Goal: Use online tool/utility: Utilize a website feature to perform a specific function

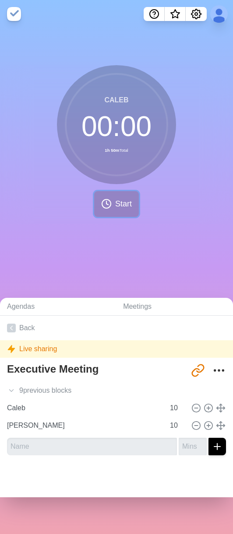
click at [115, 204] on span "Start" at bounding box center [123, 204] width 17 height 12
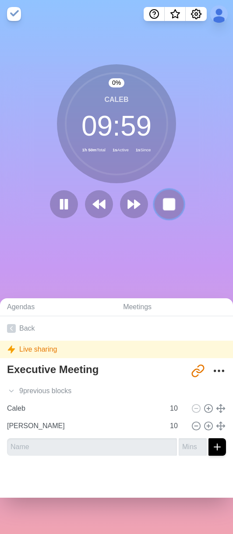
click at [161, 202] on icon at bounding box center [168, 204] width 15 height 15
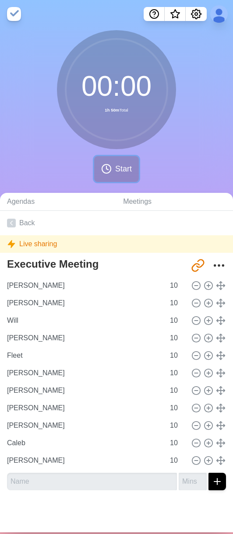
click at [115, 172] on span "Start" at bounding box center [123, 169] width 17 height 12
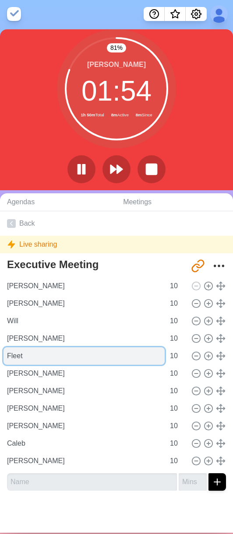
click at [32, 357] on input "Fleet" at bounding box center [84, 356] width 161 height 18
type input "Austin"
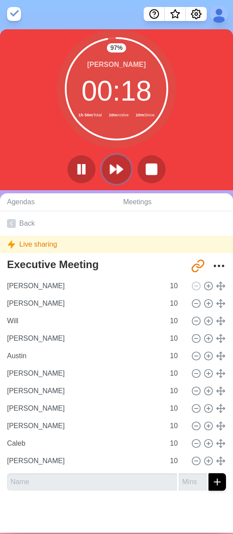
click at [110, 174] on icon at bounding box center [116, 169] width 15 height 15
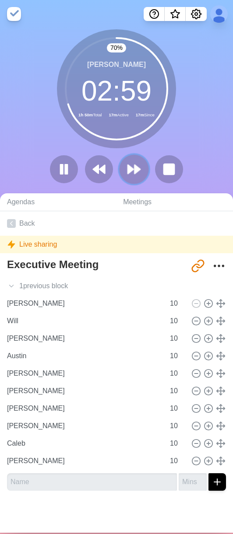
click at [139, 170] on button at bounding box center [133, 169] width 29 height 29
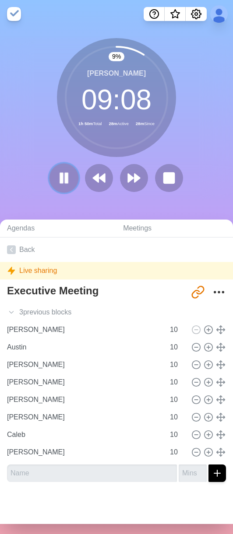
click at [65, 177] on rect at bounding box center [66, 178] width 3 height 10
click at [93, 186] on button at bounding box center [98, 178] width 29 height 29
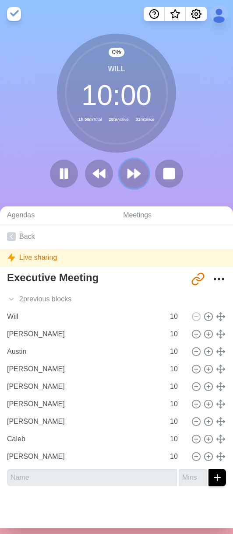
click at [126, 186] on button at bounding box center [133, 173] width 29 height 29
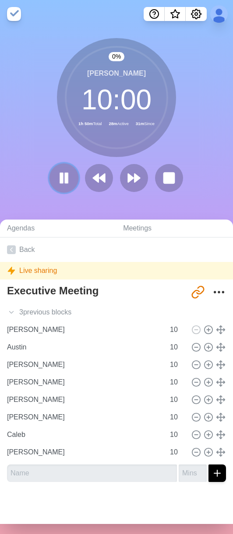
click at [61, 183] on icon at bounding box center [63, 178] width 15 height 15
click at [60, 182] on polygon at bounding box center [64, 178] width 9 height 11
click at [60, 182] on rect at bounding box center [61, 178] width 2 height 9
click at [60, 170] on button at bounding box center [63, 178] width 29 height 29
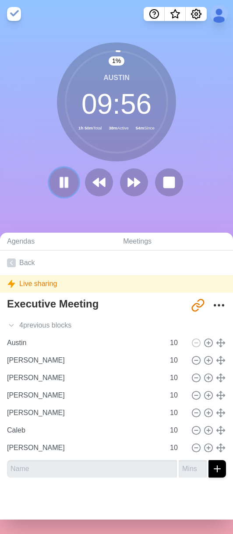
click at [60, 183] on rect at bounding box center [61, 183] width 3 height 10
click at [65, 183] on polygon at bounding box center [64, 182] width 9 height 11
click at [135, 185] on polygon at bounding box center [137, 182] width 6 height 9
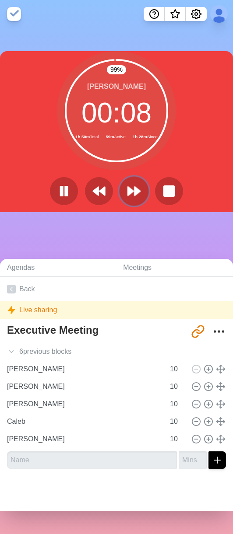
click at [131, 186] on icon at bounding box center [133, 191] width 15 height 15
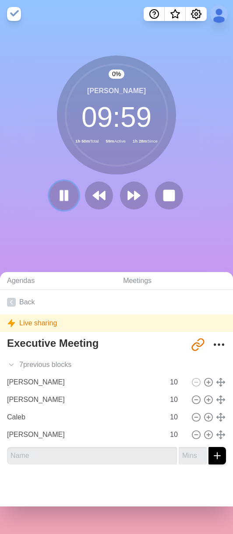
click at [56, 197] on icon at bounding box center [63, 195] width 15 height 15
click at [57, 197] on icon at bounding box center [64, 196] width 14 height 14
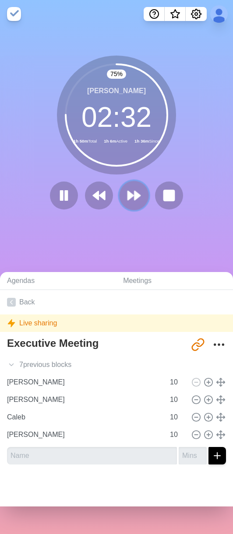
click at [128, 203] on icon at bounding box center [133, 195] width 15 height 15
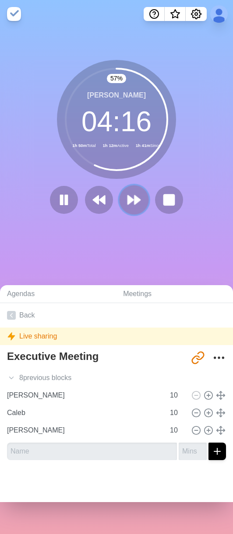
click at [127, 196] on icon at bounding box center [133, 200] width 15 height 15
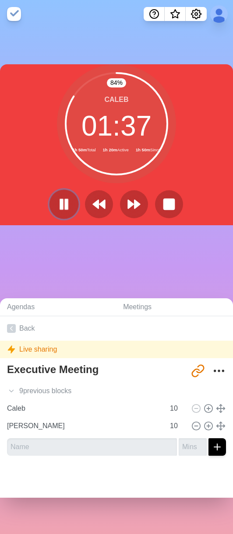
click at [60, 206] on rect at bounding box center [61, 205] width 3 height 10
click at [61, 203] on polygon at bounding box center [64, 204] width 9 height 11
